Goal: Transaction & Acquisition: Purchase product/service

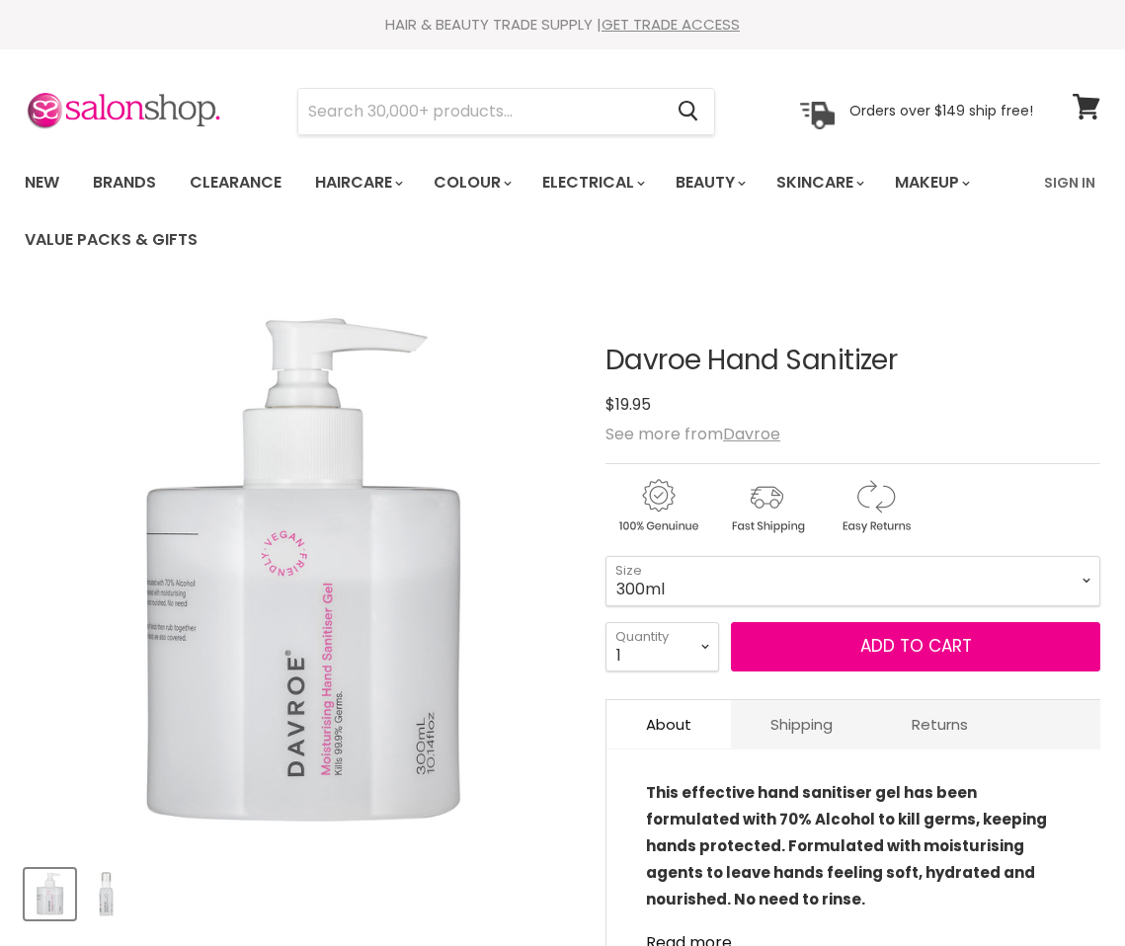
click at [821, 646] on button "Add to cart" at bounding box center [915, 646] width 369 height 49
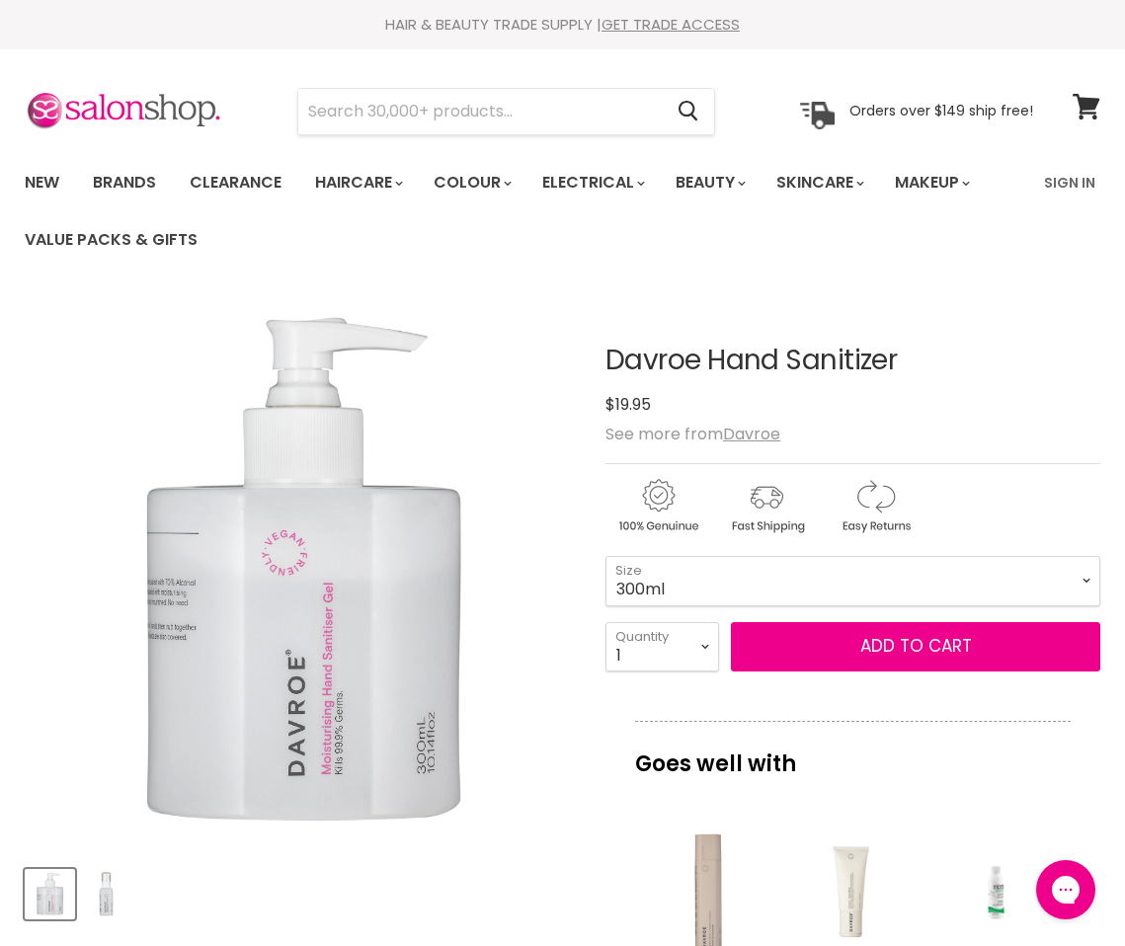
scroll to position [4, 0]
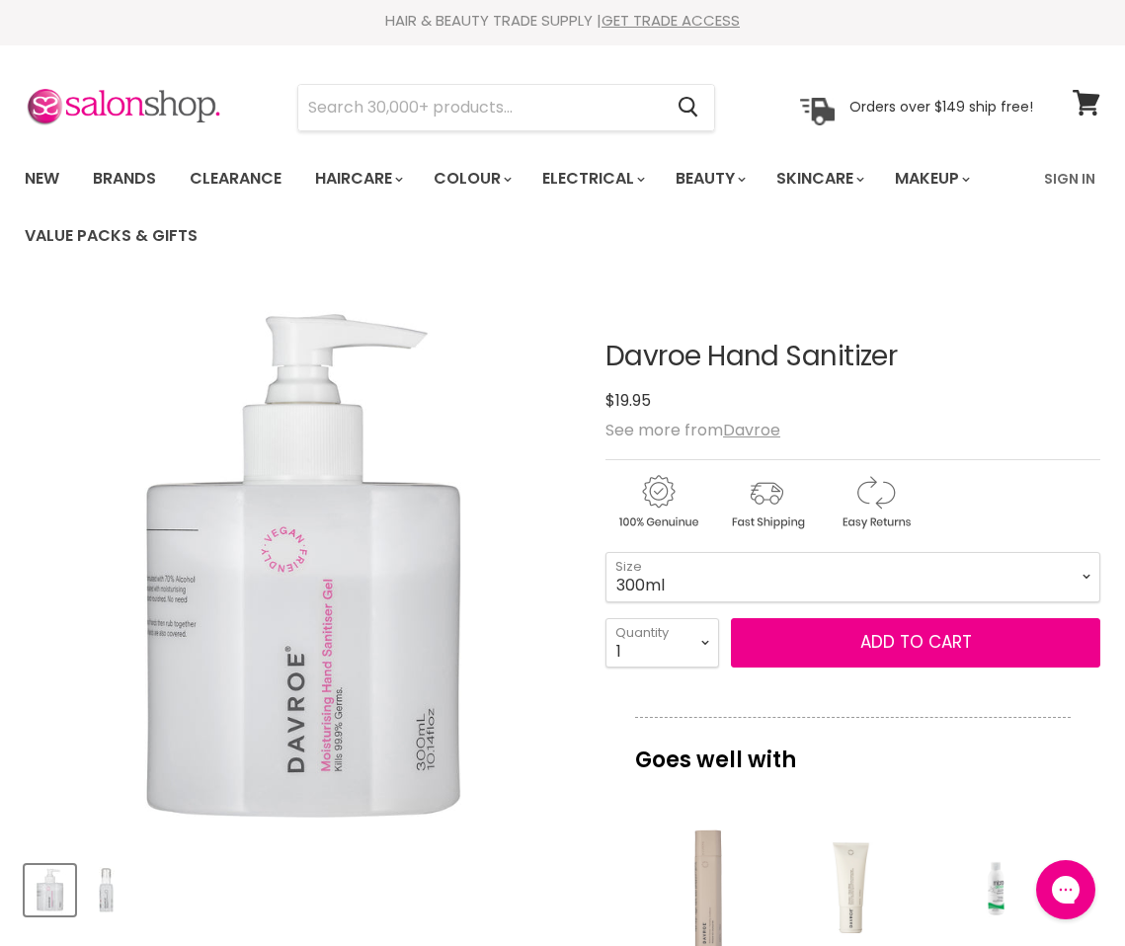
click at [107, 888] on img "Product thumbnails" at bounding box center [106, 890] width 46 height 46
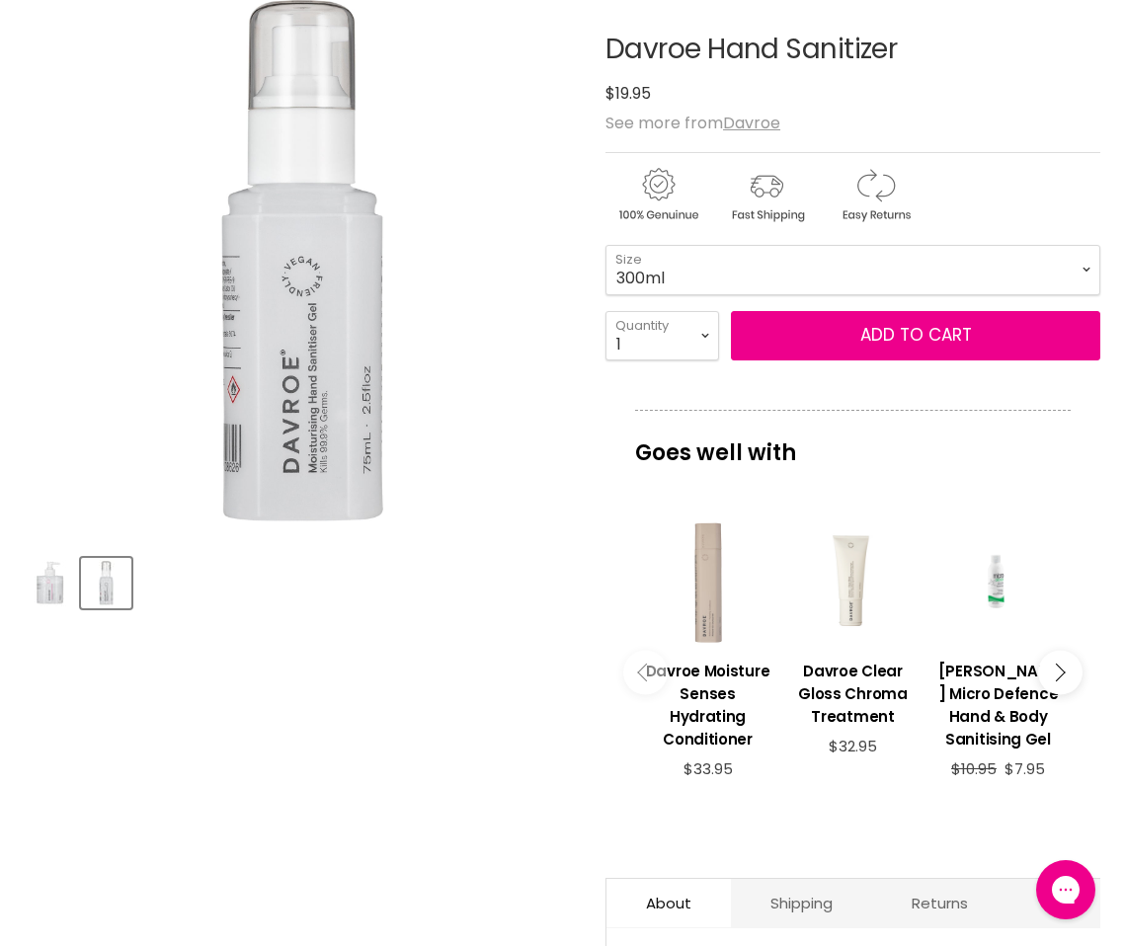
scroll to position [305, 0]
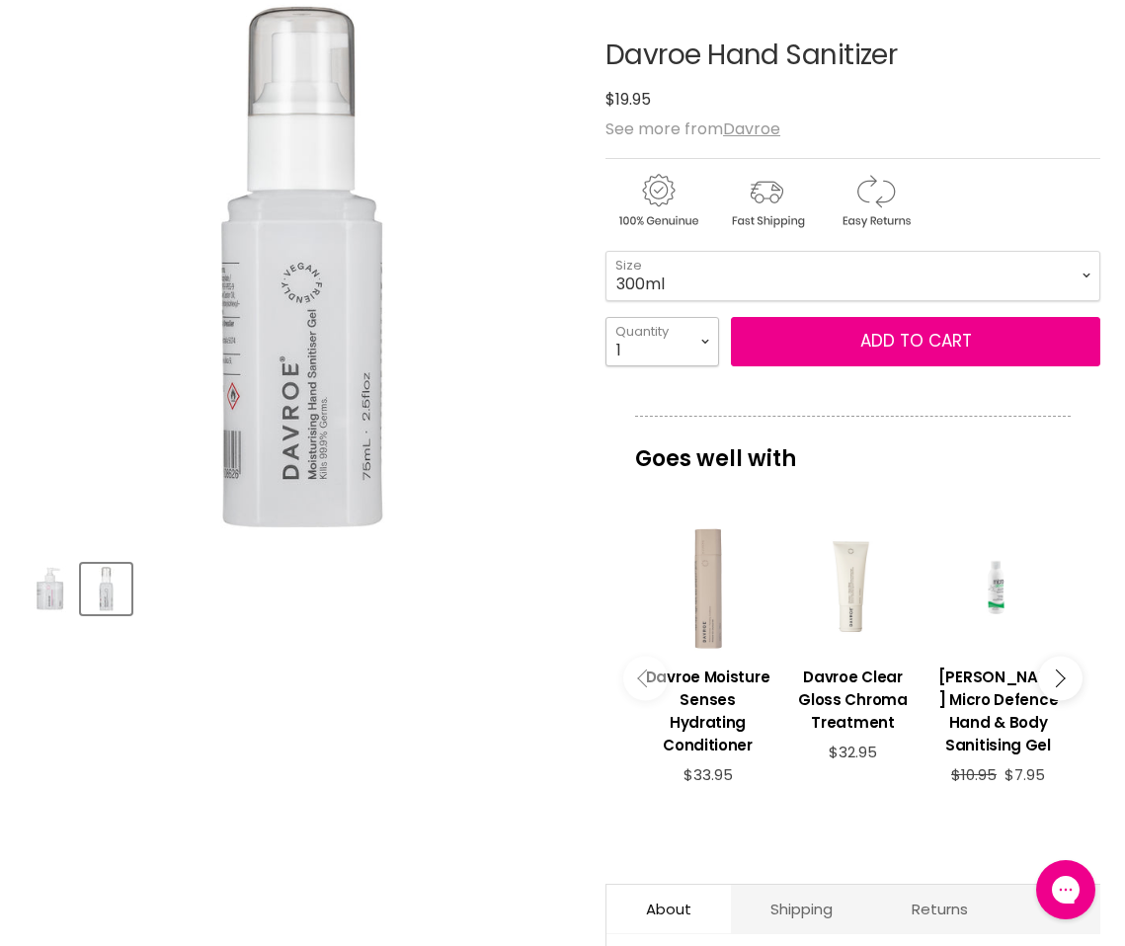
click at [707, 344] on select "1 2 3 4 5 6 7 8 9 10+" at bounding box center [662, 341] width 114 height 49
select select "2"
click at [605, 317] on select "1 2 3 4 5 6 7 8 9 10+" at bounding box center [662, 341] width 114 height 49
type input "2"
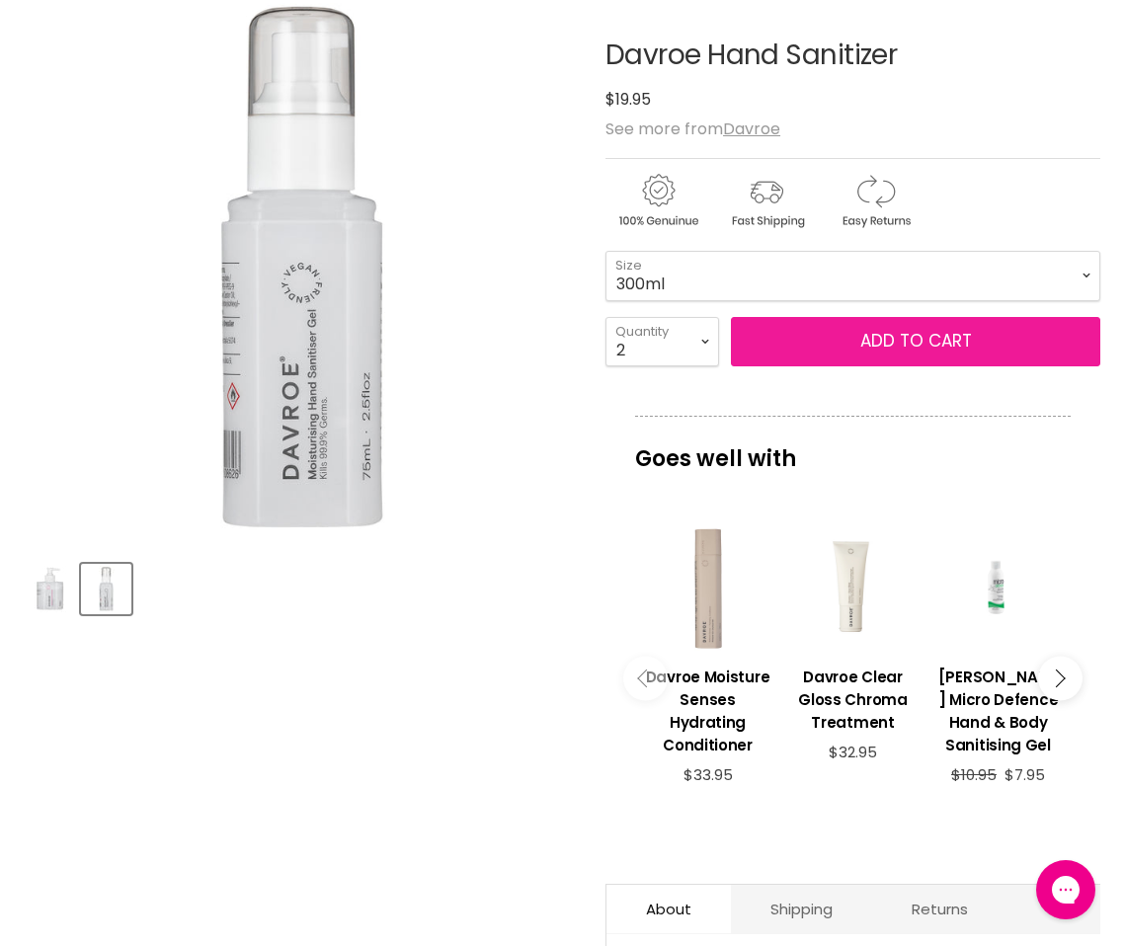
click at [856, 343] on button "Add to cart" at bounding box center [915, 341] width 369 height 49
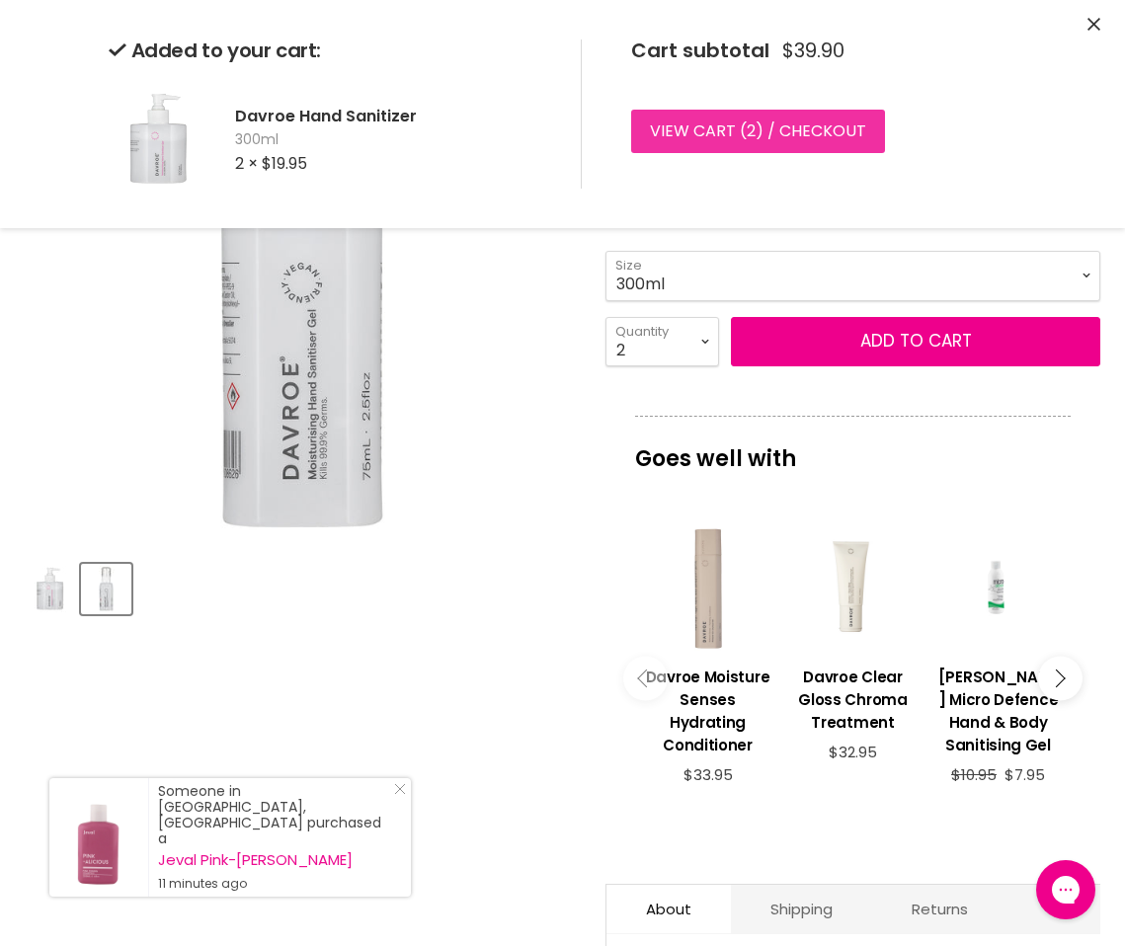
click at [734, 132] on link "View cart ( 2 ) / Checkout" at bounding box center [758, 131] width 254 height 43
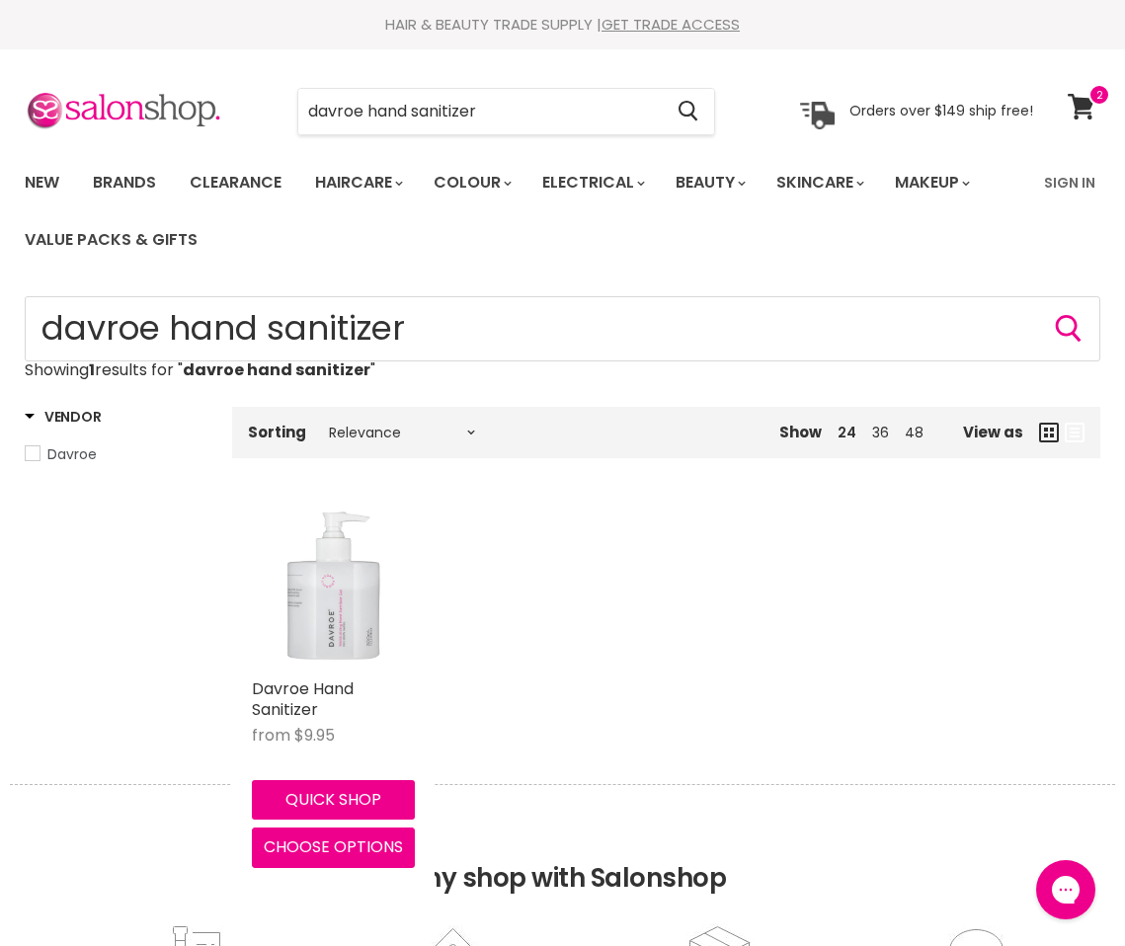
click at [359, 585] on img "Main content" at bounding box center [333, 587] width 163 height 163
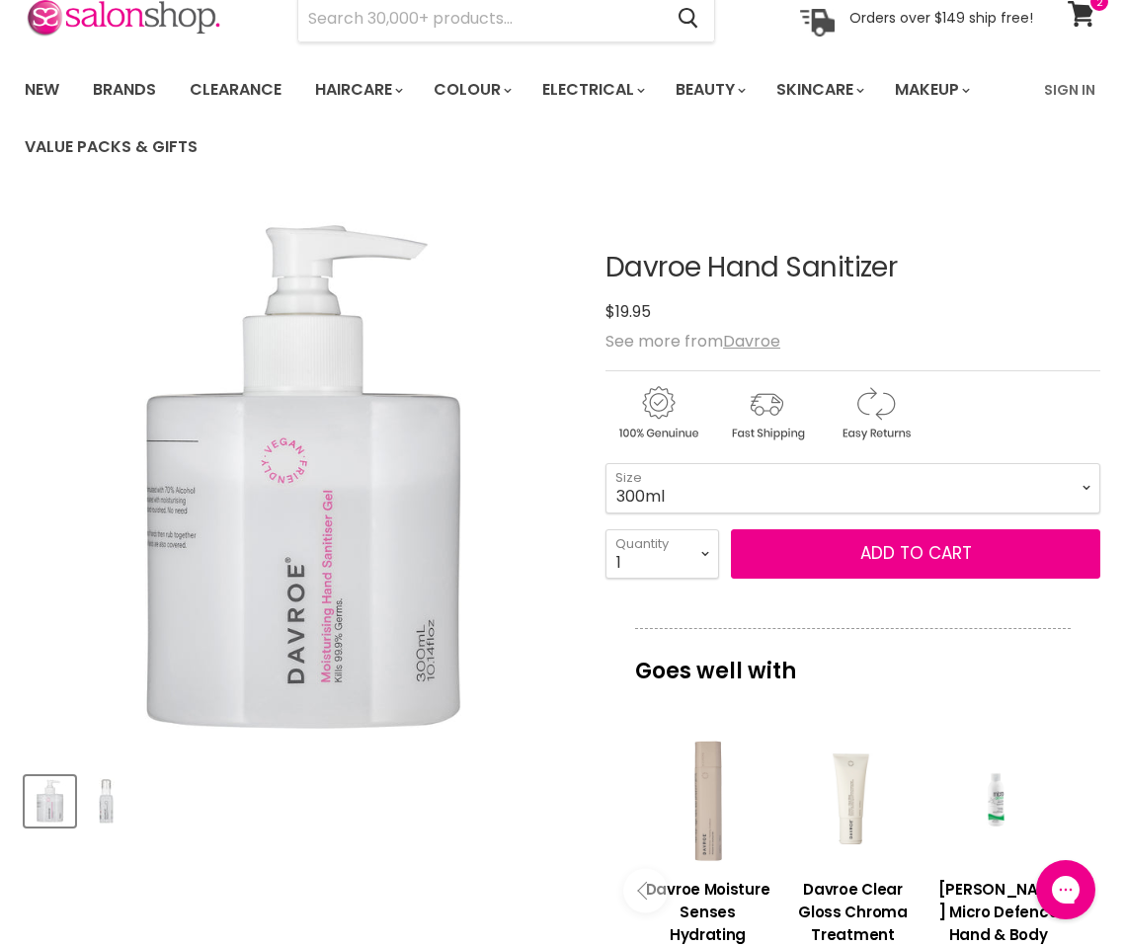
scroll to position [28, 0]
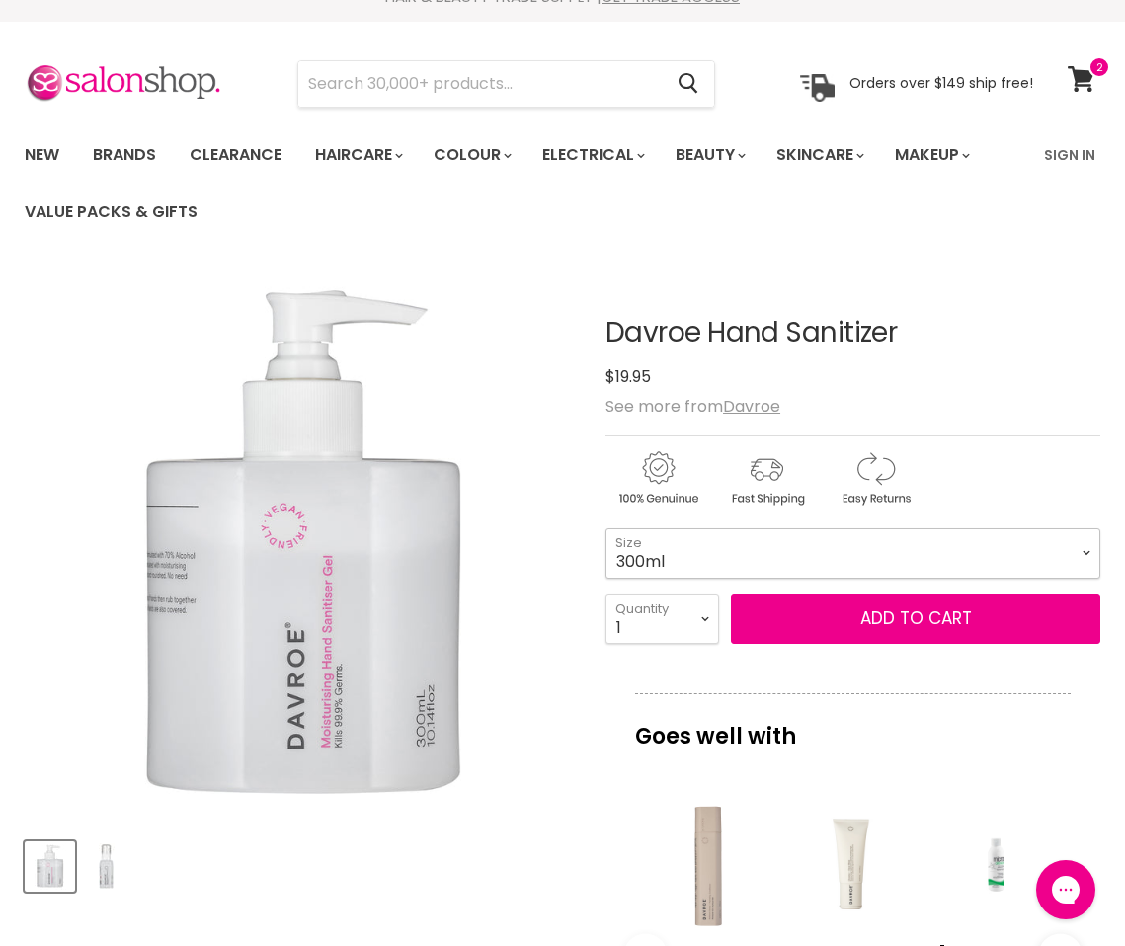
click at [1078, 543] on select "300ml 75ml" at bounding box center [852, 552] width 495 height 49
click at [605, 528] on select "300ml 75ml" at bounding box center [852, 552] width 495 height 49
select select "75ml"
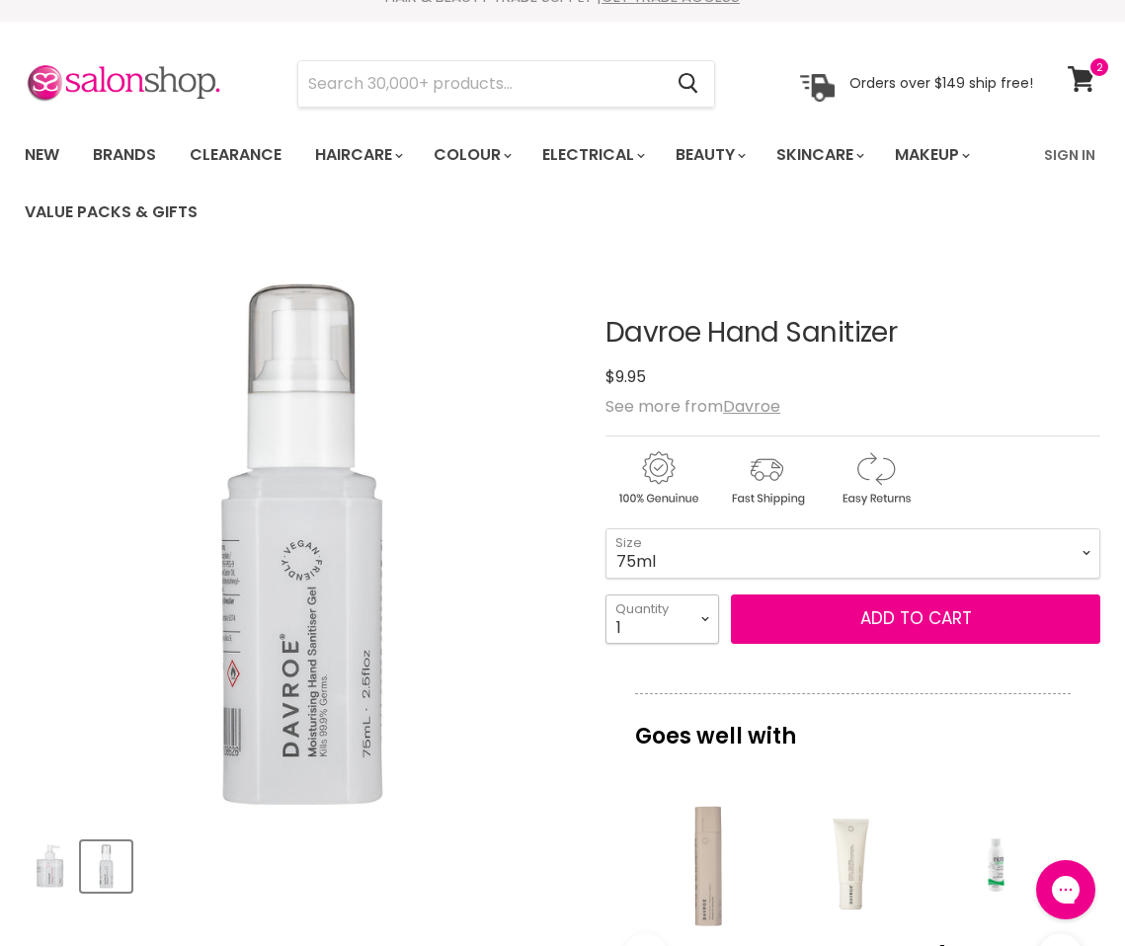
click at [695, 613] on select "1 2 3 4 5 6 7 8 9 10+" at bounding box center [662, 618] width 114 height 49
select select "2"
click at [605, 594] on select "1 2 3 4 5 6 7 8 9 10+" at bounding box center [662, 618] width 114 height 49
type input "2"
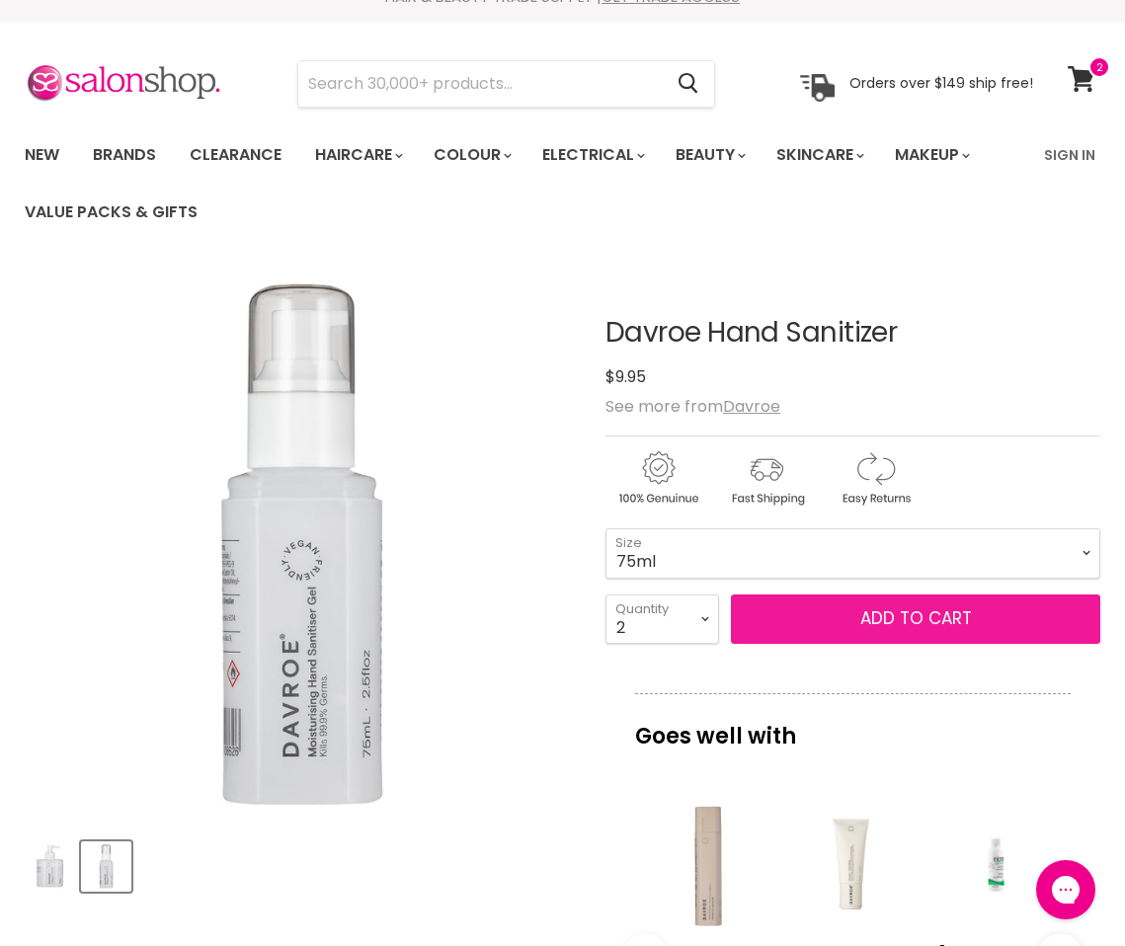
click at [888, 616] on button "Add to cart" at bounding box center [915, 618] width 369 height 49
click at [925, 619] on button "Add to cart" at bounding box center [915, 618] width 369 height 49
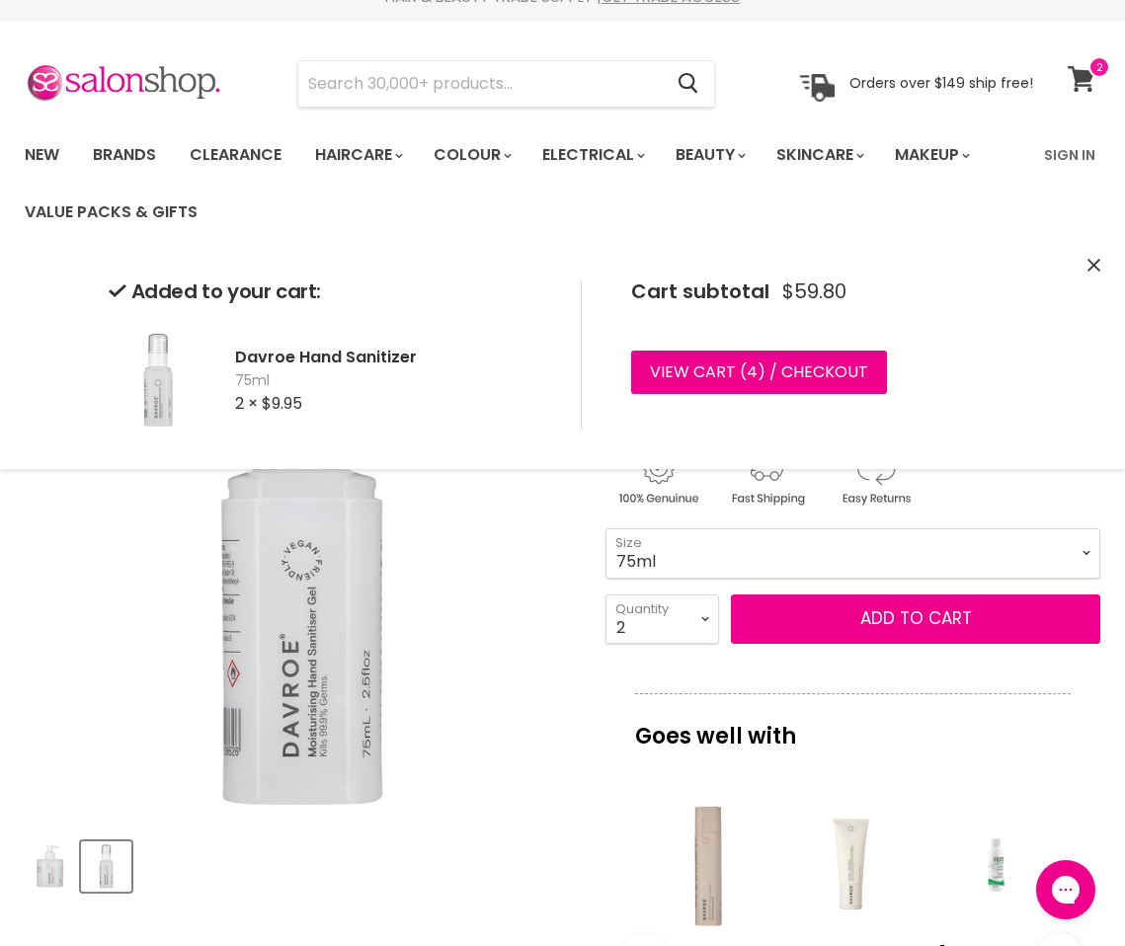
click at [1080, 76] on icon at bounding box center [1080, 79] width 27 height 26
